Goal: Information Seeking & Learning: Learn about a topic

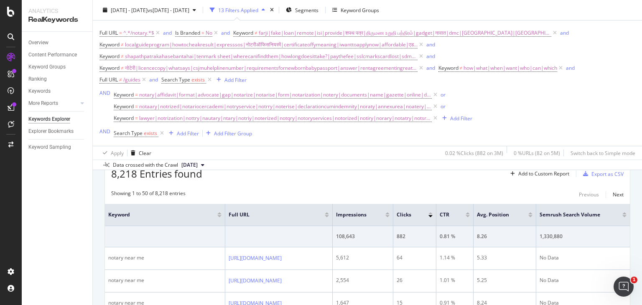
scroll to position [269, 0]
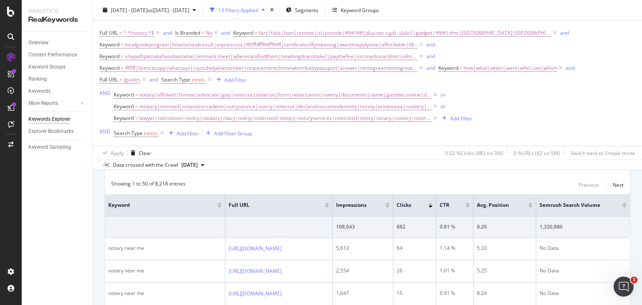
click at [271, 185] on div "Showing 1 to 50 of 8,218 entries Previous Next" at bounding box center [367, 185] width 525 height 10
